Goal: Communication & Community: Answer question/provide support

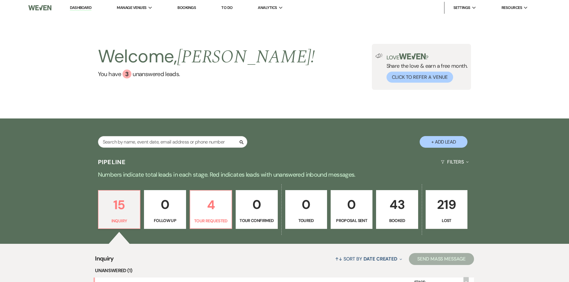
click at [403, 216] on link "43 Booked" at bounding box center [397, 209] width 42 height 39
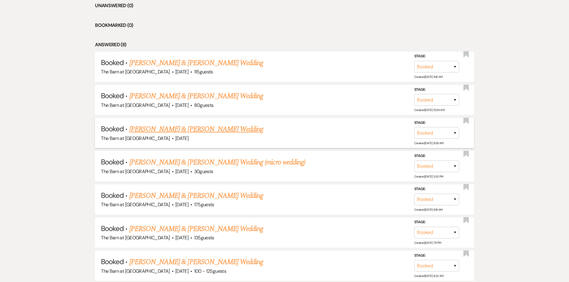
scroll to position [269, 0]
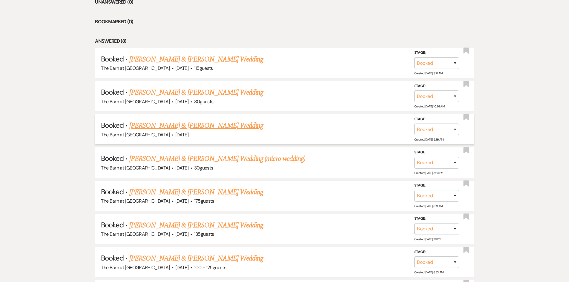
click at [189, 125] on link "[PERSON_NAME] & [PERSON_NAME] Wedding" at bounding box center [196, 125] width 134 height 11
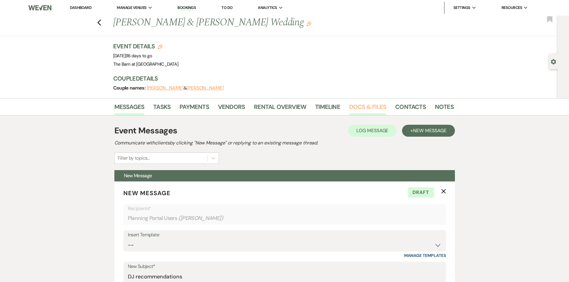
click at [375, 109] on link "Docs & Files" at bounding box center [367, 108] width 37 height 13
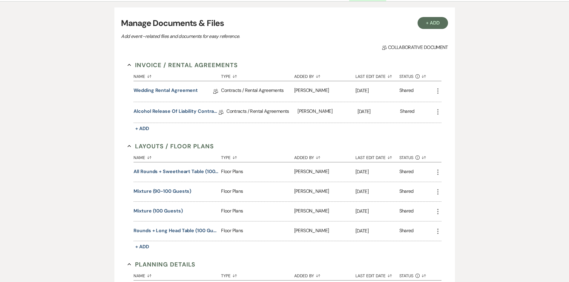
scroll to position [119, 0]
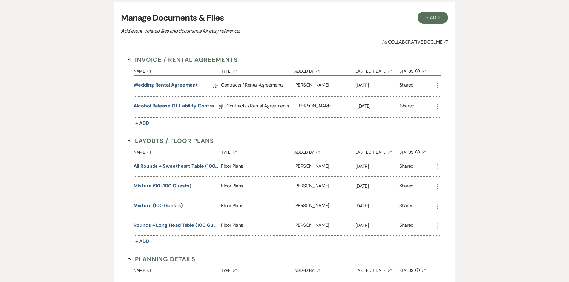
click at [182, 84] on link "Wedding Rental Agreement" at bounding box center [165, 85] width 64 height 9
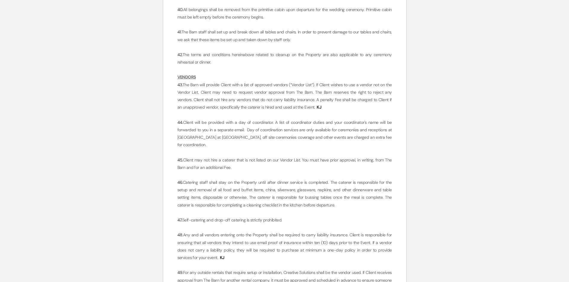
scroll to position [1642, 0]
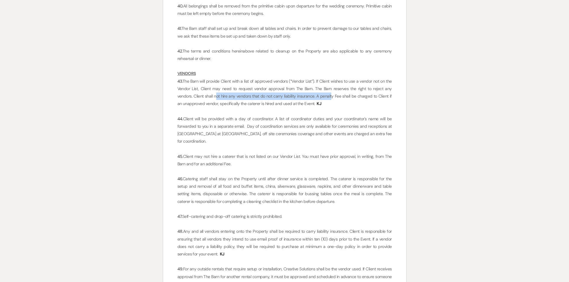
drag, startPoint x: 224, startPoint y: 95, endPoint x: 321, endPoint y: 96, distance: 97.0
click at [321, 96] on span "The Barn will provide Client with a list of approved vendors (“Vendor List”). I…" at bounding box center [284, 93] width 215 height 28
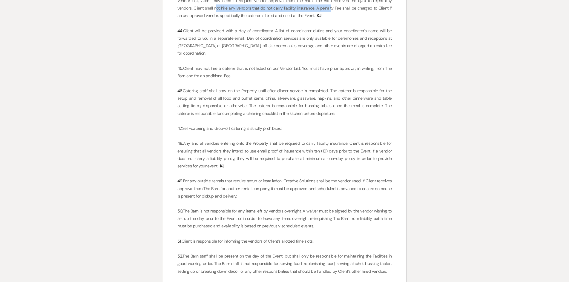
scroll to position [1731, 0]
click at [261, 157] on p "48. Any and all vendors entering onto the Property shall be required to carry l…" at bounding box center [284, 153] width 214 height 30
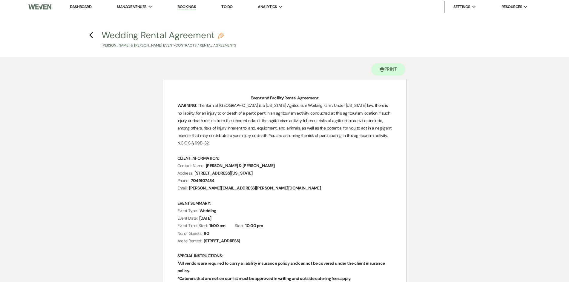
scroll to position [0, 0]
click at [79, 4] on li "Dashboard" at bounding box center [80, 8] width 27 height 12
click at [82, 5] on link "Dashboard" at bounding box center [80, 7] width 21 height 5
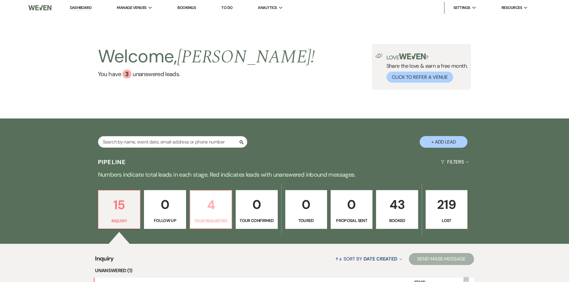
click at [213, 209] on p "4" at bounding box center [211, 205] width 34 height 20
select select "2"
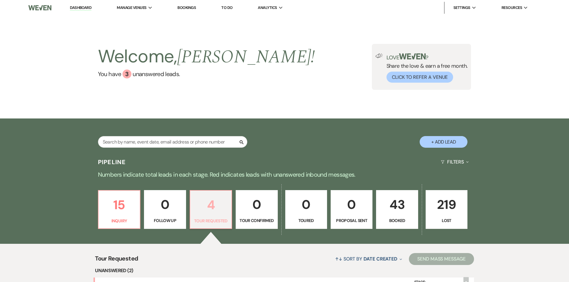
scroll to position [149, 0]
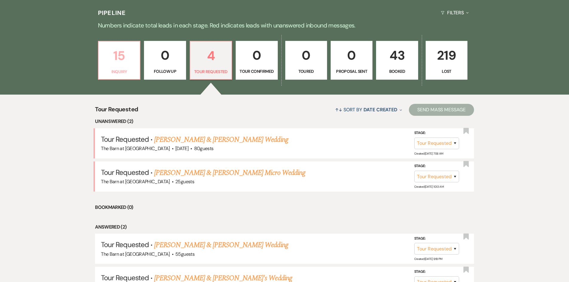
click at [119, 59] on p "15" at bounding box center [119, 56] width 34 height 20
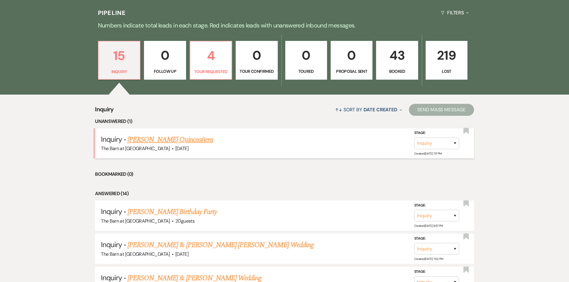
click at [198, 139] on link "[PERSON_NAME] Quinceañera" at bounding box center [169, 139] width 85 height 11
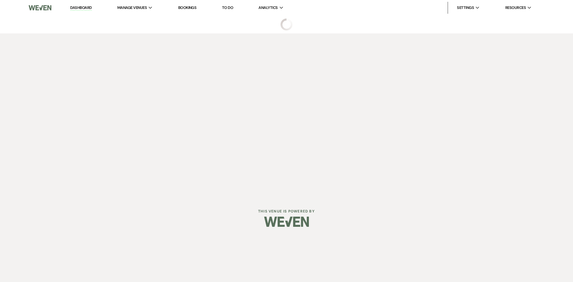
select select "5"
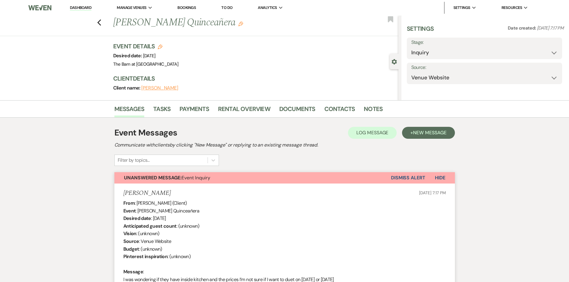
select select "15"
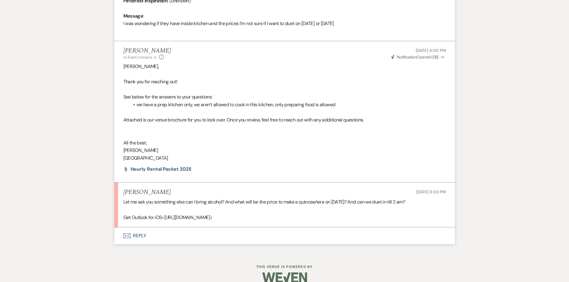
scroll to position [315, 0]
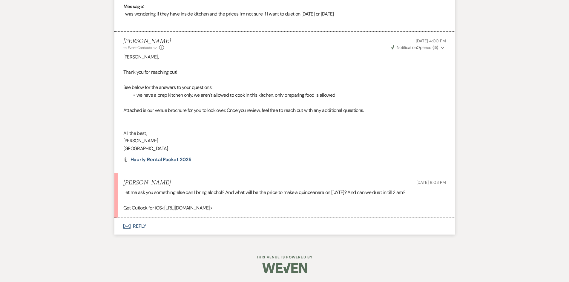
click at [134, 225] on button "Envelope Reply" at bounding box center [284, 226] width 340 height 17
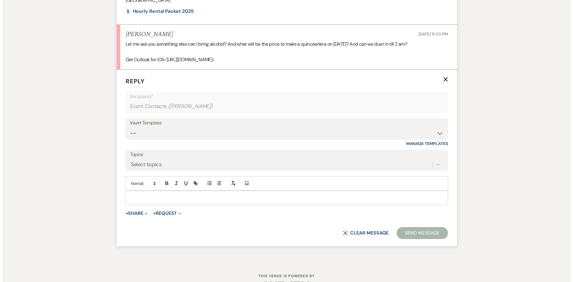
scroll to position [481, 0]
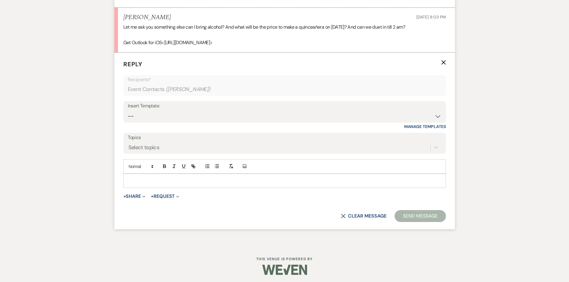
click at [153, 177] on div at bounding box center [285, 181] width 322 height 14
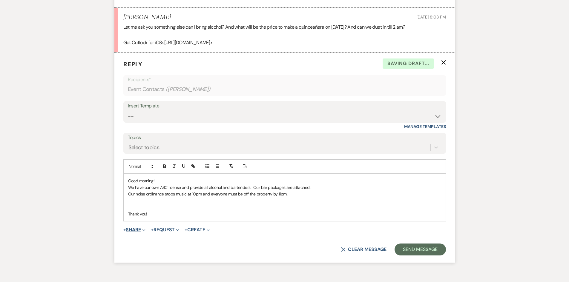
click at [134, 230] on button "+ Share Expand" at bounding box center [134, 229] width 22 height 5
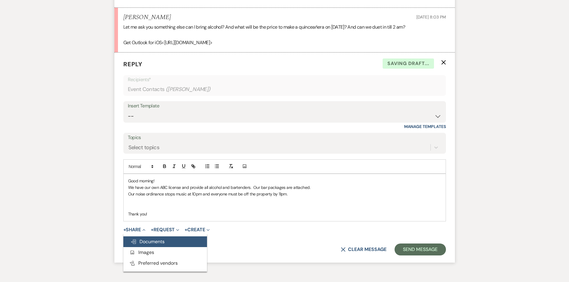
click at [140, 239] on span "Doc Upload Documents" at bounding box center [147, 241] width 34 height 6
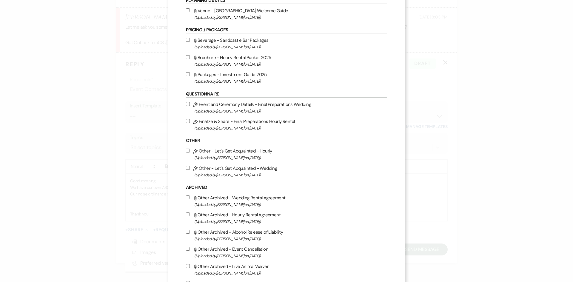
scroll to position [513, 0]
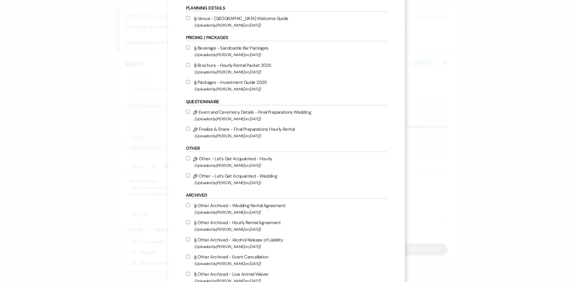
click at [240, 49] on label "Attach File Beverage - Sandcastle Bar Packages (Uploaded by [PERSON_NAME] on [D…" at bounding box center [286, 51] width 201 height 14
click at [190, 49] on input "Attach File Beverage - Sandcastle Bar Packages (Uploaded by [PERSON_NAME] on [D…" at bounding box center [188, 48] width 4 height 4
checkbox input "true"
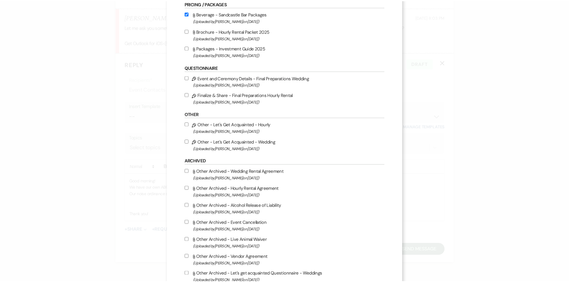
scroll to position [603, 0]
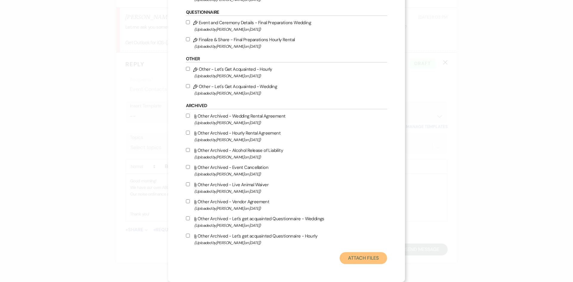
click at [359, 255] on button "Attach Files" at bounding box center [363, 258] width 47 height 12
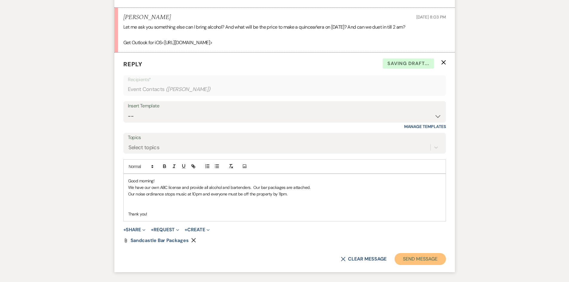
click at [435, 263] on button "Send Message" at bounding box center [419, 259] width 51 height 12
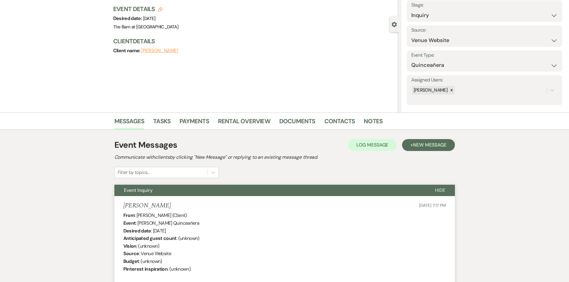
scroll to position [0, 0]
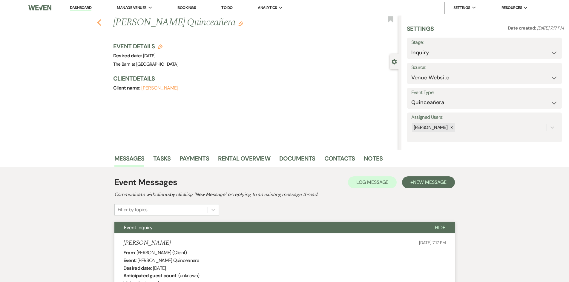
click at [101, 23] on icon "Previous" at bounding box center [99, 22] width 4 height 7
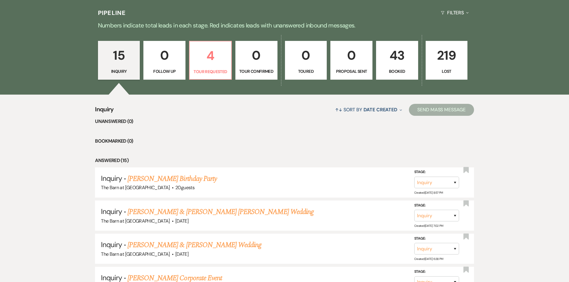
click at [404, 59] on p "43" at bounding box center [397, 55] width 34 height 20
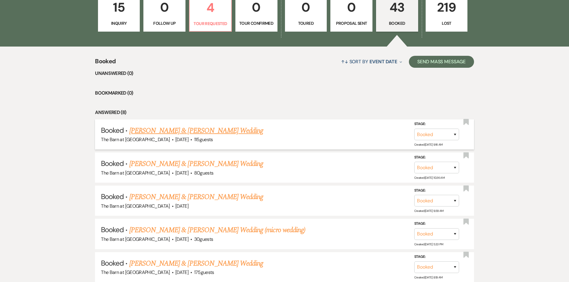
scroll to position [358, 0]
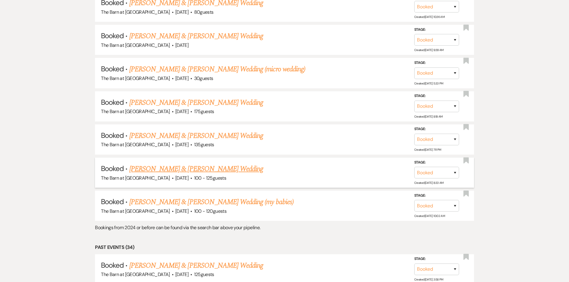
click at [221, 170] on link "[PERSON_NAME] & [PERSON_NAME] Wedding" at bounding box center [196, 169] width 134 height 11
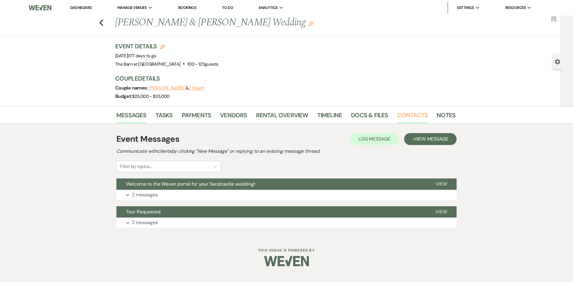
click at [404, 114] on link "Contacts" at bounding box center [412, 116] width 31 height 13
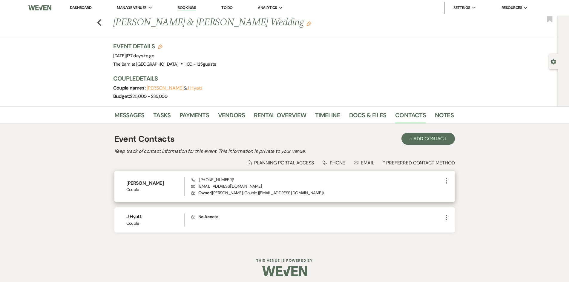
click at [213, 182] on span "Phone [PHONE_NUMBER] *" at bounding box center [212, 179] width 43 height 5
click at [84, 5] on link "Dashboard" at bounding box center [80, 7] width 21 height 5
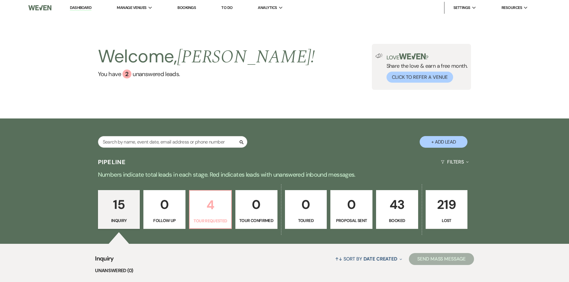
click at [206, 204] on p "4" at bounding box center [210, 205] width 34 height 20
select select "2"
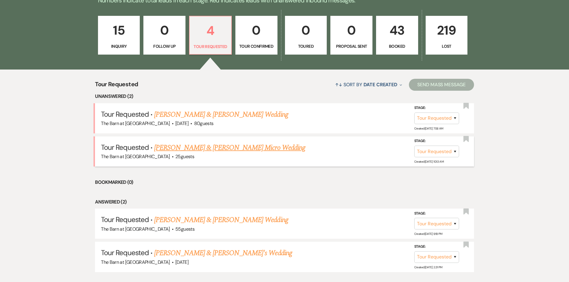
scroll to position [179, 0]
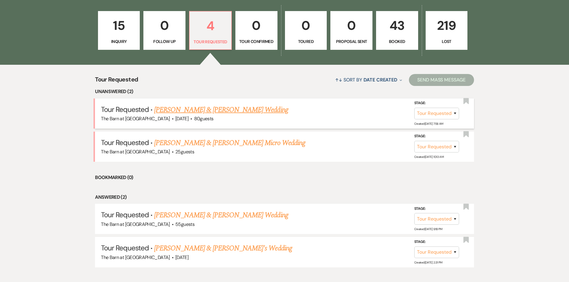
click at [235, 109] on link "[PERSON_NAME] & [PERSON_NAME] Wedding" at bounding box center [221, 109] width 134 height 11
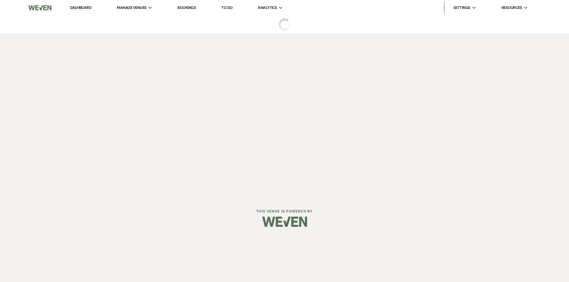
select select "2"
select select "5"
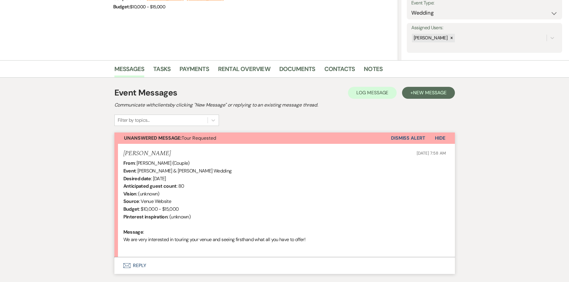
scroll to position [119, 0]
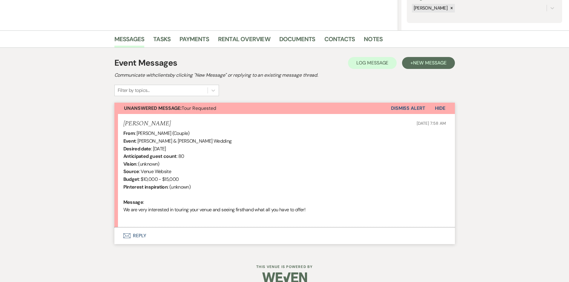
click at [139, 234] on button "Envelope Reply" at bounding box center [284, 235] width 340 height 17
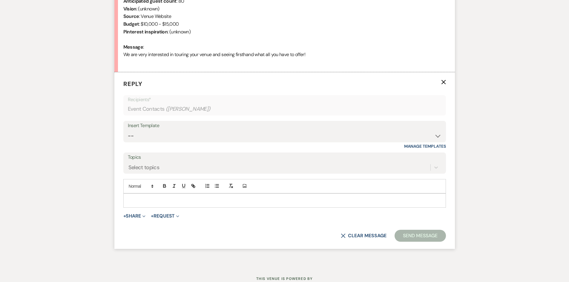
scroll to position [294, 0]
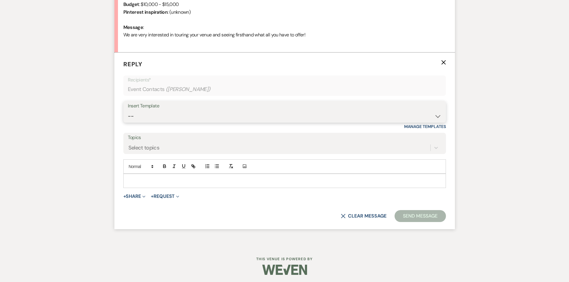
click at [163, 113] on select "-- Tour Request Response Follow Up Hourly rental initial reply Initial Wedding …" at bounding box center [284, 116] width 313 height 12
select select "3855"
click at [128, 110] on select "-- Tour Request Response Follow Up Hourly rental initial reply Initial Wedding …" at bounding box center [284, 116] width 313 height 12
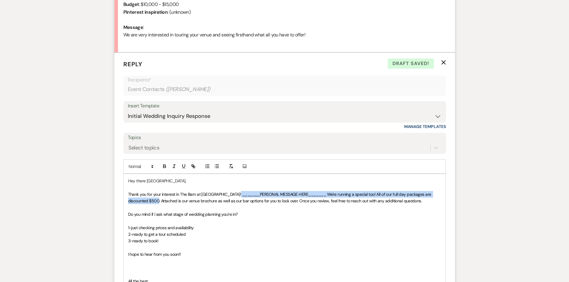
drag, startPoint x: 234, startPoint y: 194, endPoint x: 167, endPoint y: 205, distance: 67.9
click at [160, 202] on span "Thank you for your interest in The Barn at [GEOGRAPHIC_DATA]! _______PERSONAL M…" at bounding box center [280, 198] width 304 height 12
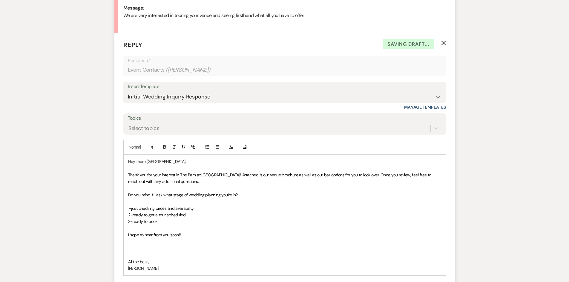
scroll to position [324, 0]
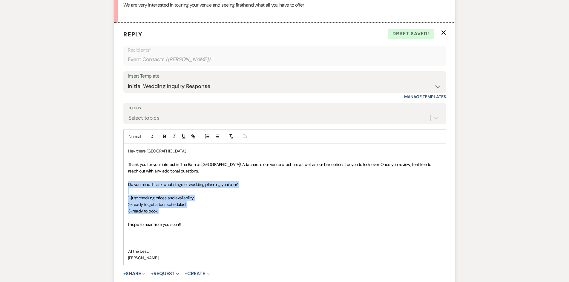
drag, startPoint x: 167, startPoint y: 211, endPoint x: 119, endPoint y: 184, distance: 55.1
click at [119, 184] on form "Reply X Draft saved! Recipients* Event Contacts ( [PERSON_NAME] ) Insert Templa…" at bounding box center [284, 174] width 340 height 303
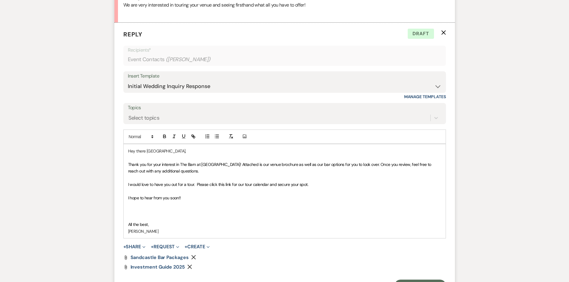
click at [227, 185] on span "I would love to have you out for a tour. Please click this link for our tour ca…" at bounding box center [218, 184] width 180 height 5
click at [194, 135] on icon "button" at bounding box center [192, 136] width 5 height 5
paste input "[URL][DOMAIN_NAME]"
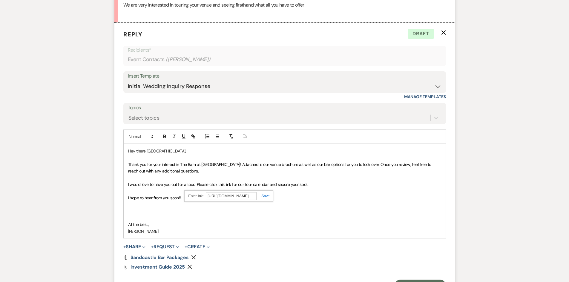
type input "[URL][DOMAIN_NAME]"
click at [265, 198] on link at bounding box center [262, 196] width 13 height 4
click at [265, 198] on p "I hope to hear from you soon!!" at bounding box center [284, 198] width 313 height 7
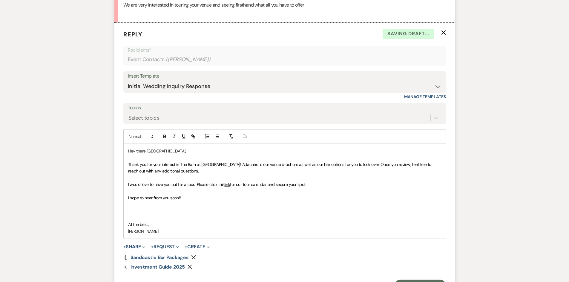
scroll to position [354, 0]
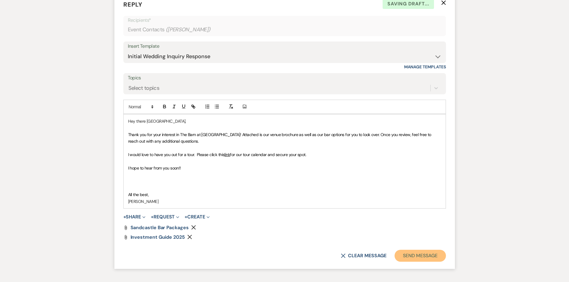
click at [421, 258] on button "Send Message" at bounding box center [419, 256] width 51 height 12
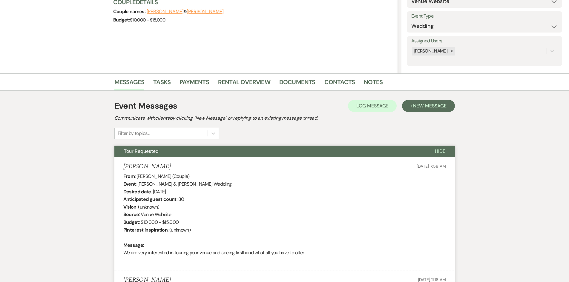
scroll to position [0, 0]
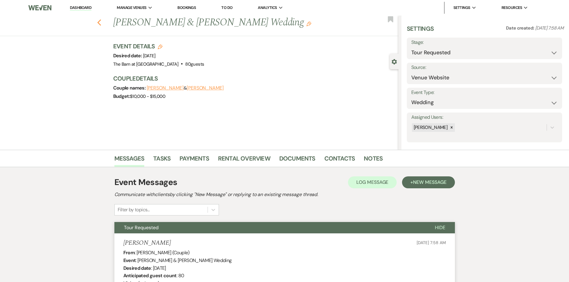
click at [101, 23] on icon "Previous" at bounding box center [99, 22] width 4 height 7
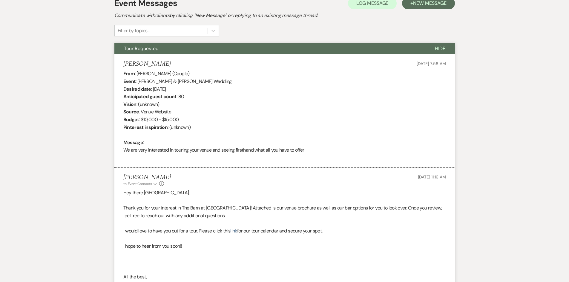
select select "2"
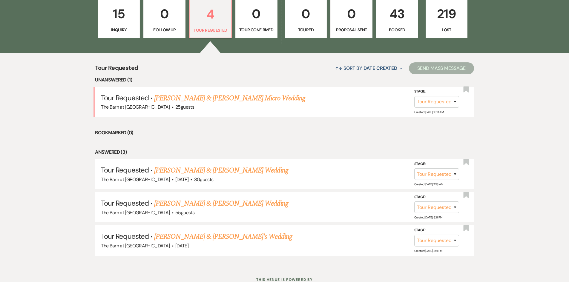
scroll to position [209, 0]
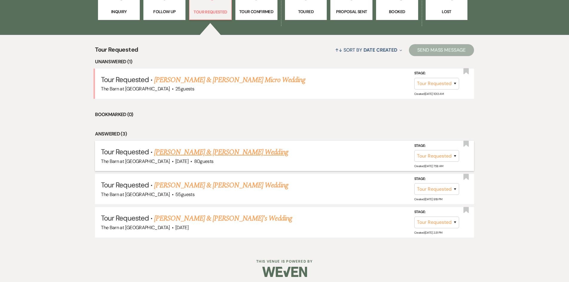
click at [227, 154] on link "[PERSON_NAME] & [PERSON_NAME] Wedding" at bounding box center [221, 152] width 134 height 11
select select "2"
select select "5"
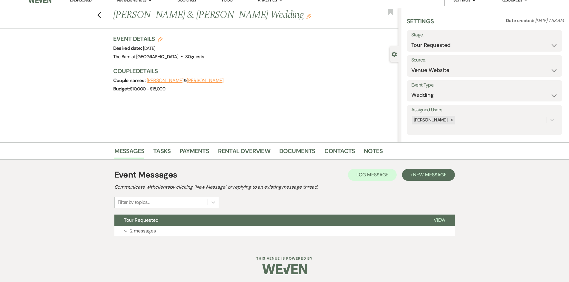
scroll to position [9, 0]
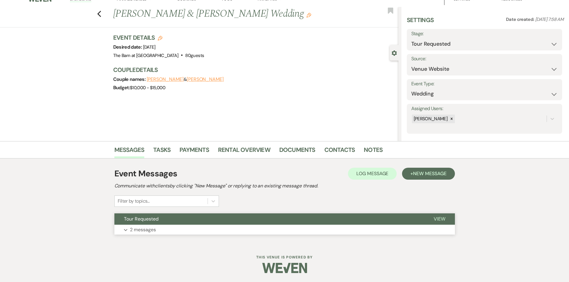
click at [149, 229] on p "2 messages" at bounding box center [143, 230] width 26 height 8
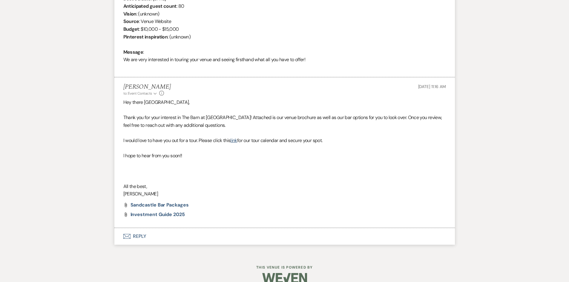
scroll to position [280, 0]
